Goal: Communication & Community: Answer question/provide support

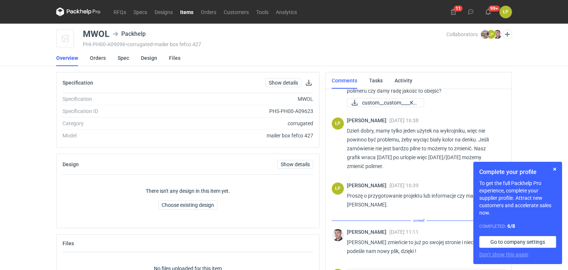
scroll to position [36, 0]
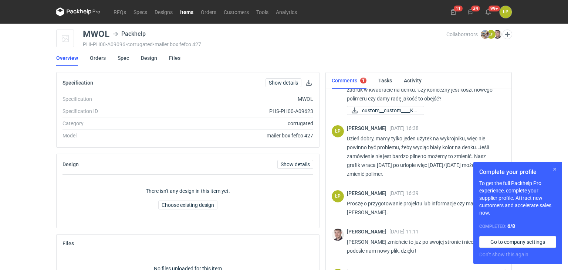
click at [557, 171] on button "button" at bounding box center [554, 169] width 9 height 9
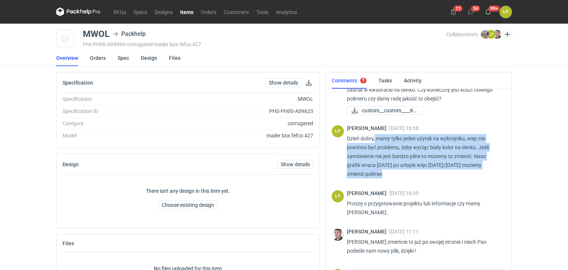
drag, startPoint x: 375, startPoint y: 140, endPoint x: 384, endPoint y: 172, distance: 33.8
click at [384, 172] on p "Dzień dobry, mamy tylko jeden użytek na wykrojniku, więc nie powinno być proble…" at bounding box center [423, 156] width 153 height 44
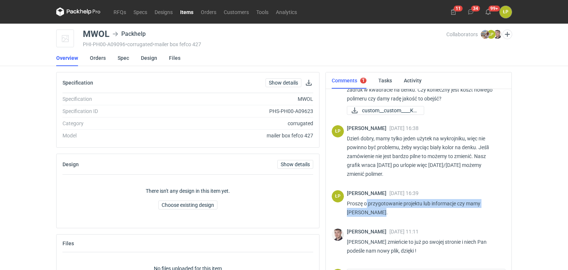
drag, startPoint x: 366, startPoint y: 203, endPoint x: 413, endPoint y: 209, distance: 46.9
click at [413, 209] on p "Proszę o przygotowanie projektu lub informacje czy mamy [PERSON_NAME]." at bounding box center [423, 208] width 153 height 18
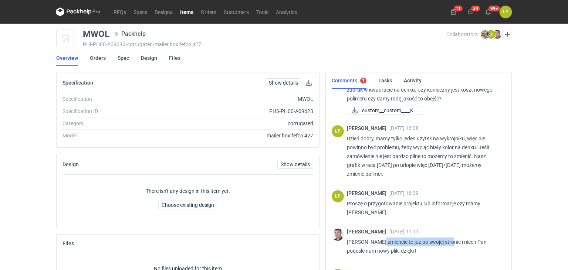
drag, startPoint x: 387, startPoint y: 244, endPoint x: 453, endPoint y: 243, distance: 66.2
click at [451, 243] on p "[PERSON_NAME] zmieńcie to już po swojej stronie i niech Pan podeśle nam nowy pl…" at bounding box center [423, 247] width 153 height 18
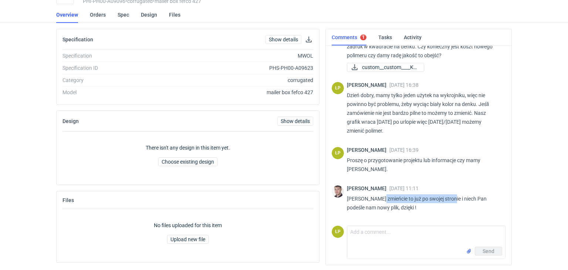
scroll to position [44, 0]
click at [522, 170] on div "RFQs Specs Designs Items Orders Customers Tools Analytics 11 34 99+ ŁP [PERSON_…" at bounding box center [284, 91] width 568 height 270
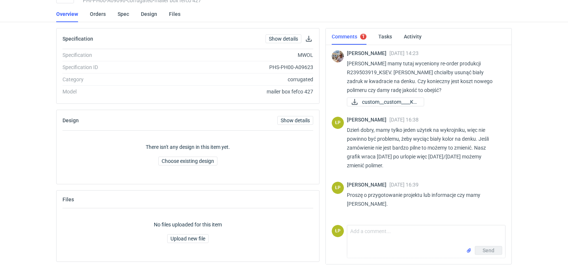
click at [386, 73] on p "[PERSON_NAME] mamy tutaj wyceniony re-order produkcji R239503919_KSEV. [PERSON_…" at bounding box center [423, 77] width 153 height 36
click at [382, 72] on p "[PERSON_NAME] mamy tutaj wyceniony re-order produkcji R239503919_KSEV. [PERSON_…" at bounding box center [423, 77] width 153 height 36
drag, startPoint x: 379, startPoint y: 73, endPoint x: 390, endPoint y: 75, distance: 11.4
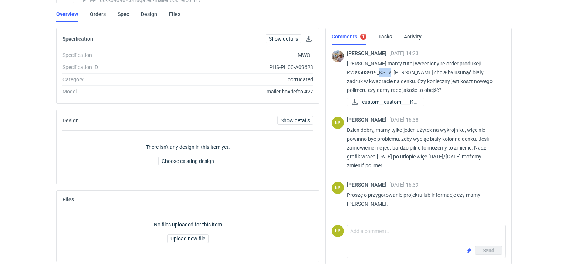
click at [390, 75] on p "[PERSON_NAME] mamy tutaj wyceniony re-order produkcji R239503919_KSEV. [PERSON_…" at bounding box center [423, 77] width 153 height 36
copy p "KSEV"
click at [402, 99] on span "custom__custom____KS..." at bounding box center [390, 102] width 56 height 8
